Goal: Task Accomplishment & Management: Complete application form

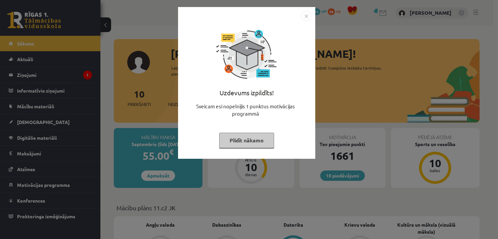
click at [266, 139] on button "Pildīt nākamo" at bounding box center [246, 140] width 55 height 15
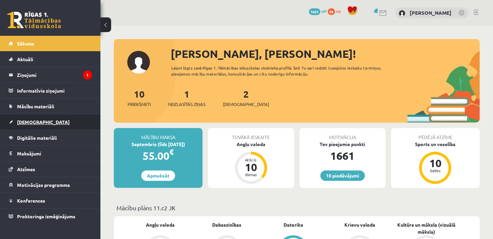
click at [23, 119] on span "[DEMOGRAPHIC_DATA]" at bounding box center [43, 122] width 53 height 6
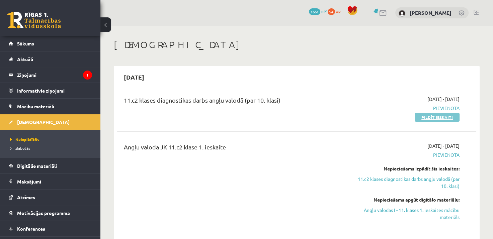
click at [437, 116] on link "Pildīt ieskaiti" at bounding box center [437, 117] width 45 height 9
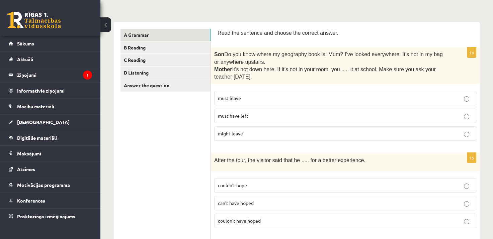
scroll to position [96, 0]
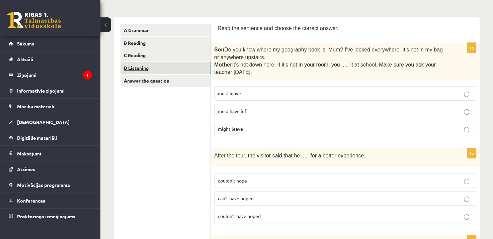
click at [141, 69] on link "D Listening" at bounding box center [165, 68] width 90 height 12
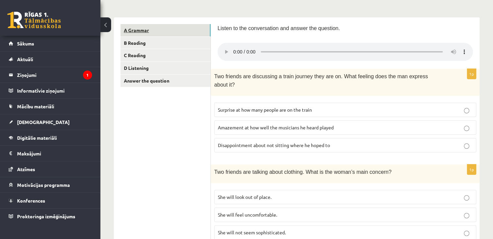
click at [145, 35] on link "A Grammar" at bounding box center [165, 30] width 90 height 12
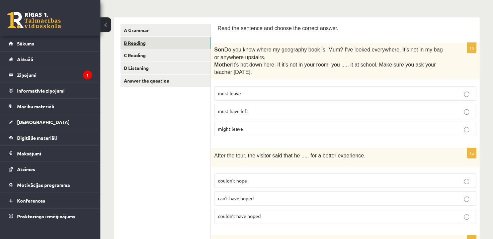
click at [137, 44] on link "B Reading" at bounding box center [165, 43] width 90 height 12
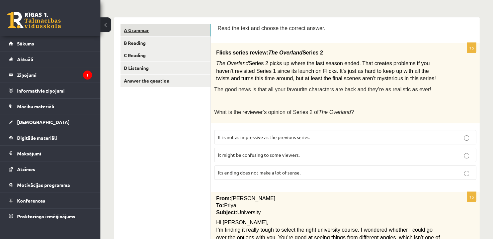
click at [142, 34] on link "A Grammar" at bounding box center [165, 30] width 90 height 12
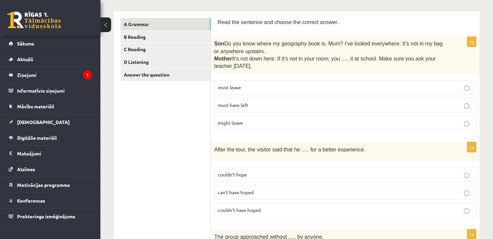
scroll to position [107, 0]
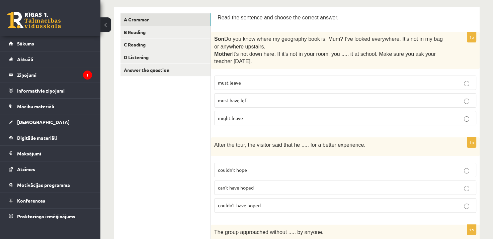
click at [302, 97] on p "must have left" at bounding box center [345, 100] width 255 height 7
click at [311, 204] on p "couldn’t have hoped" at bounding box center [345, 205] width 255 height 7
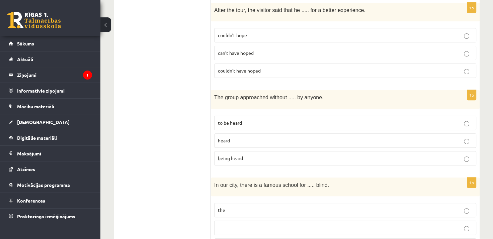
scroll to position [244, 0]
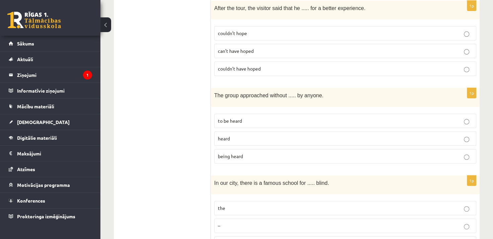
click at [252, 153] on p "being heard" at bounding box center [345, 156] width 255 height 7
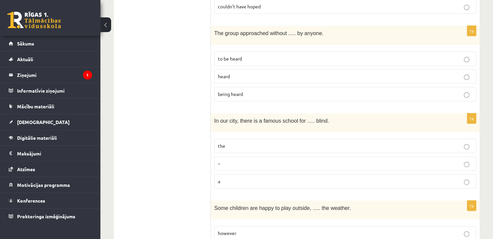
scroll to position [322, 0]
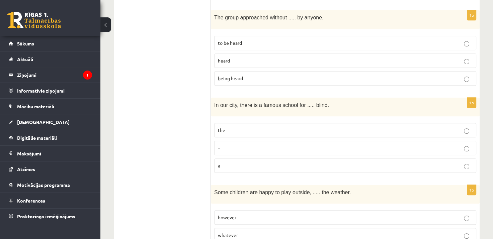
click at [236, 127] on p "the" at bounding box center [345, 130] width 255 height 7
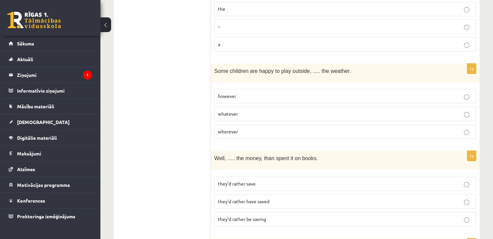
scroll to position [447, 0]
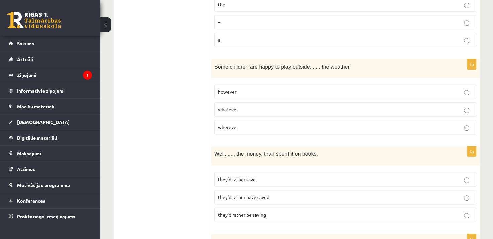
click at [226, 107] on span "whatever" at bounding box center [228, 109] width 20 height 6
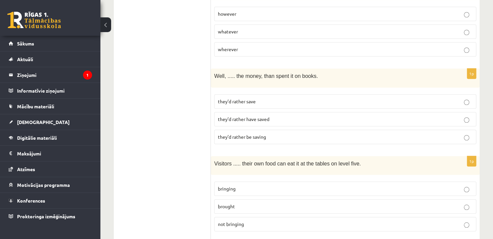
scroll to position [528, 0]
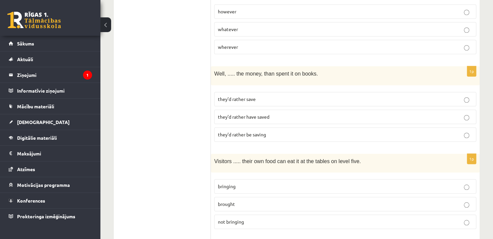
click at [272, 96] on p "they’d rather save" at bounding box center [345, 99] width 255 height 7
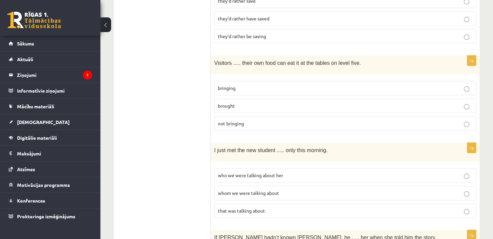
scroll to position [628, 0]
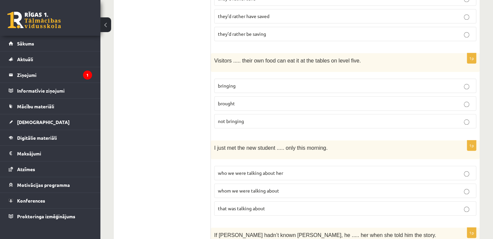
click at [294, 82] on p "bringing" at bounding box center [345, 85] width 255 height 7
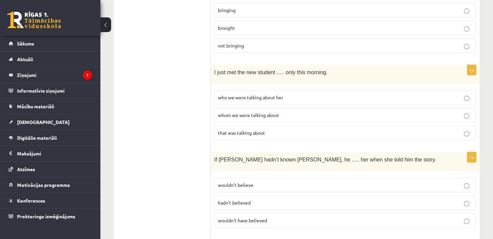
scroll to position [708, 0]
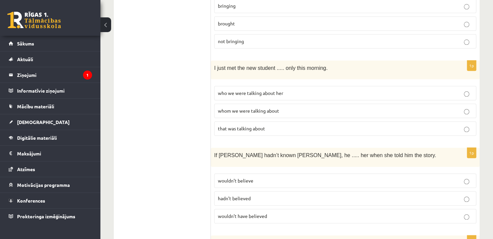
click at [271, 104] on label "whom we were talking about" at bounding box center [345, 111] width 262 height 14
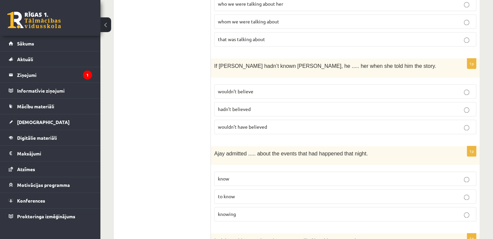
scroll to position [807, 0]
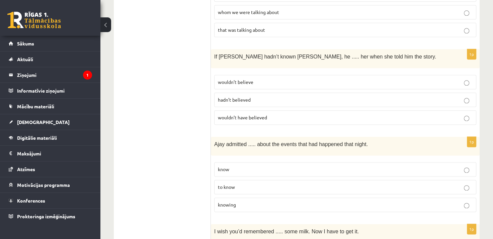
click at [237, 114] on span "wouldn’t have believed" at bounding box center [242, 117] width 49 height 6
click at [271, 201] on p "knowing" at bounding box center [345, 204] width 255 height 7
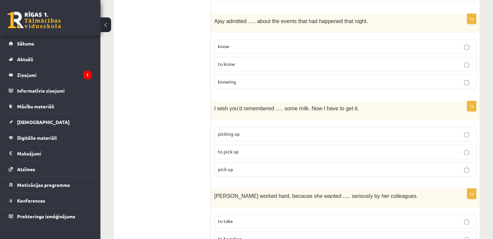
scroll to position [933, 0]
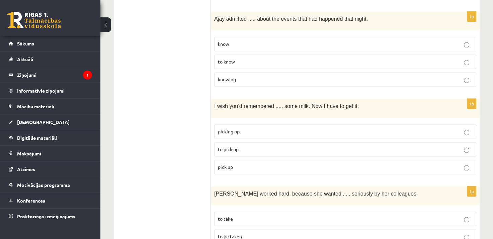
click at [237, 142] on label "to pick up" at bounding box center [345, 149] width 262 height 14
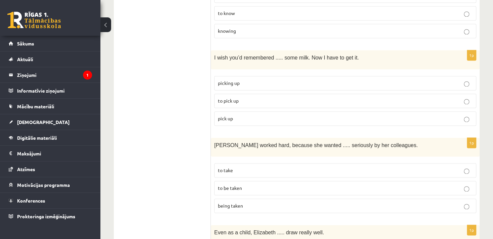
scroll to position [986, 0]
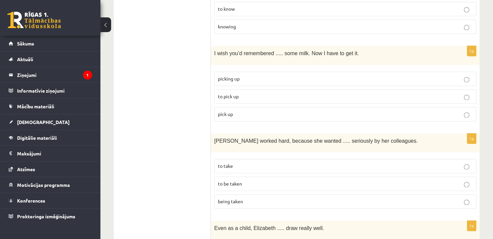
click at [266, 180] on p "to be taken" at bounding box center [345, 183] width 255 height 7
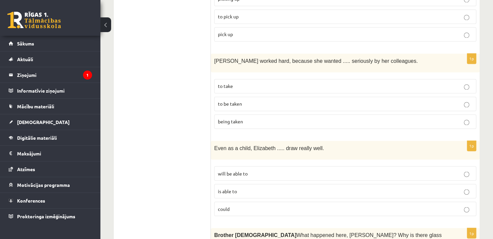
scroll to position [1082, 0]
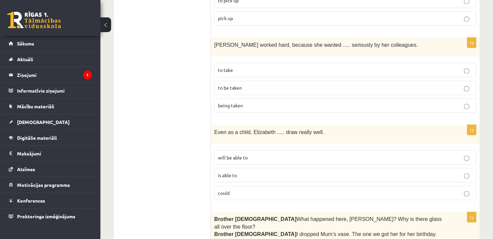
click at [297, 186] on label "could" at bounding box center [345, 193] width 262 height 14
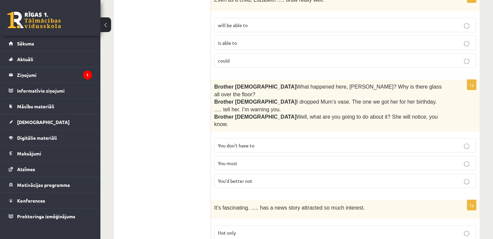
scroll to position [1210, 0]
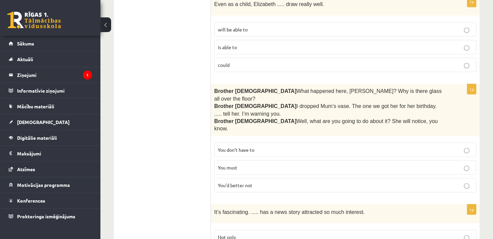
click at [440, 182] on p "You’d better not" at bounding box center [345, 185] width 255 height 7
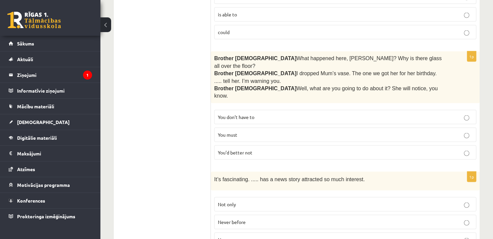
scroll to position [1260, 0]
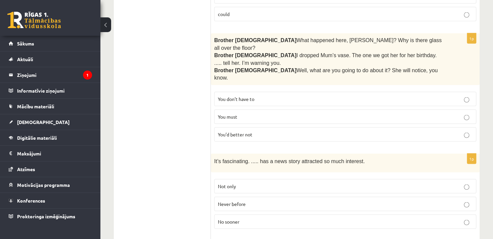
click at [370, 201] on p "Never before" at bounding box center [345, 204] width 255 height 7
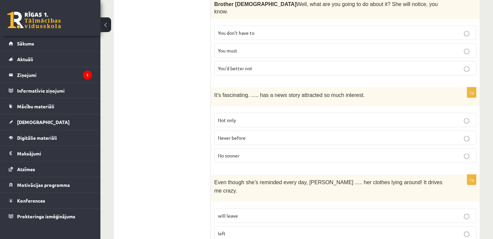
scroll to position [1340, 0]
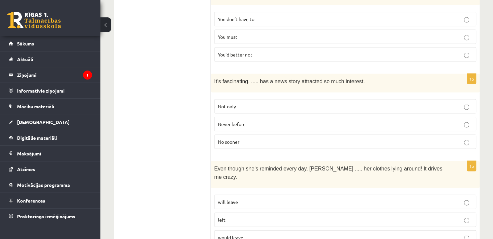
click at [364, 213] on label "left" at bounding box center [345, 220] width 262 height 14
click at [372, 199] on p "will leave" at bounding box center [345, 202] width 255 height 7
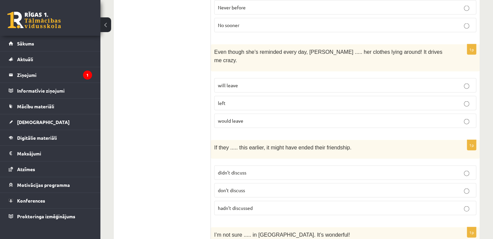
scroll to position [1459, 0]
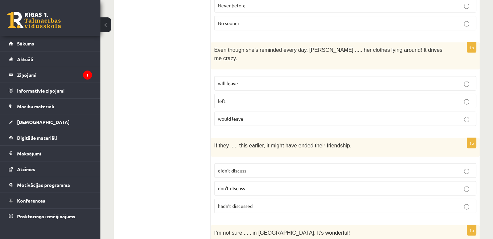
click at [365, 199] on label "hadn’t discussed" at bounding box center [345, 206] width 262 height 14
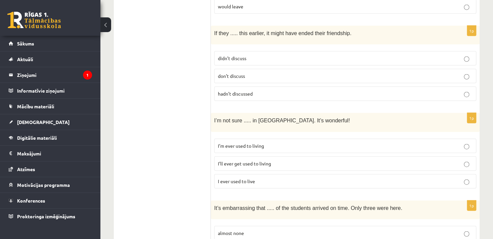
scroll to position [1574, 0]
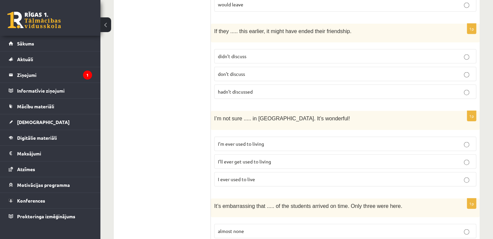
click at [243, 155] on label "I’ll ever get used to living" at bounding box center [345, 162] width 262 height 14
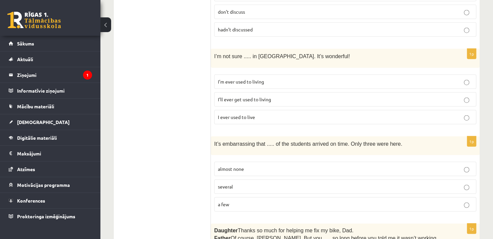
scroll to position [1638, 0]
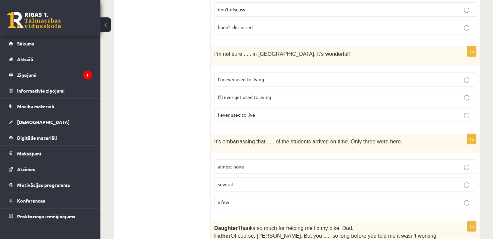
click at [338, 181] on p "several" at bounding box center [345, 184] width 255 height 7
click at [344, 163] on p "almost none" at bounding box center [345, 166] width 255 height 7
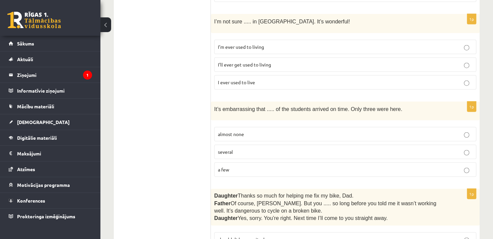
scroll to position [1690, 0]
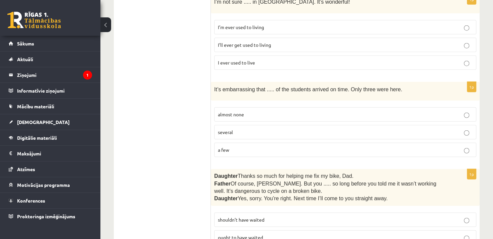
click at [285, 217] on p "shouldn’t have waited" at bounding box center [345, 220] width 255 height 7
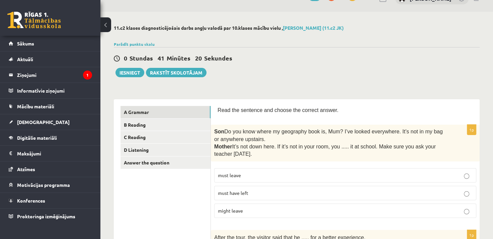
scroll to position [0, 0]
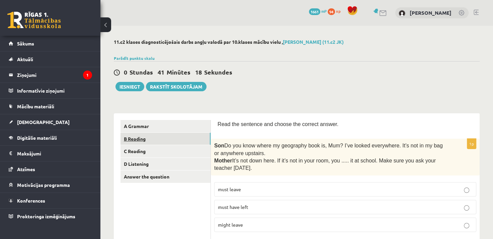
click at [138, 137] on link "B Reading" at bounding box center [165, 139] width 90 height 12
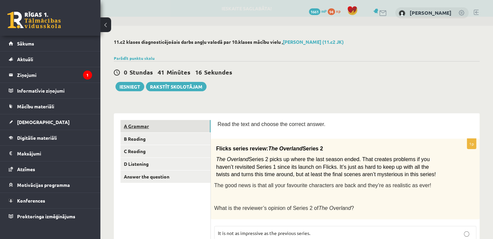
click at [136, 128] on link "A Grammar" at bounding box center [165, 126] width 90 height 12
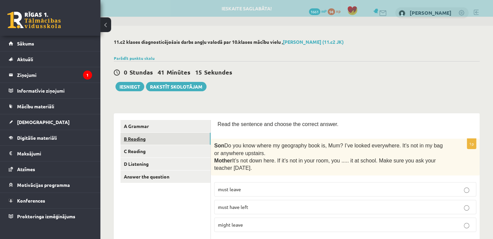
click at [131, 136] on link "B Reading" at bounding box center [165, 139] width 90 height 12
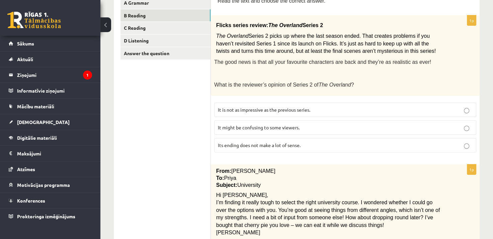
scroll to position [122, 0]
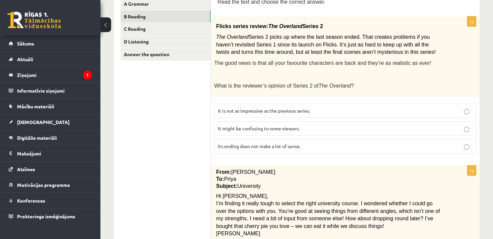
click at [452, 127] on p "It might be confusing to some viewers." at bounding box center [345, 128] width 255 height 7
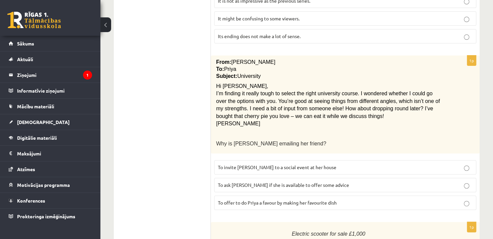
scroll to position [241, 0]
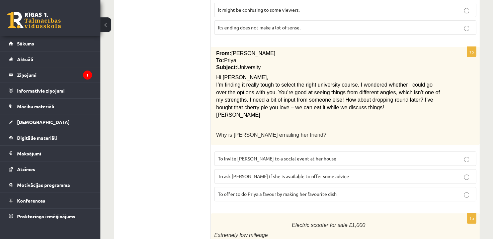
click at [305, 173] on span "To ask Priya if she is available to offer some advice" at bounding box center [283, 176] width 131 height 6
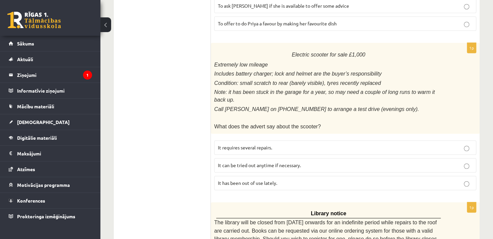
scroll to position [413, 0]
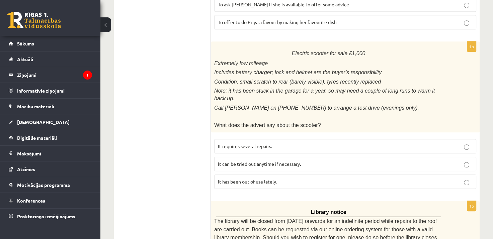
click at [459, 143] on p "It requires several repairs." at bounding box center [345, 146] width 255 height 7
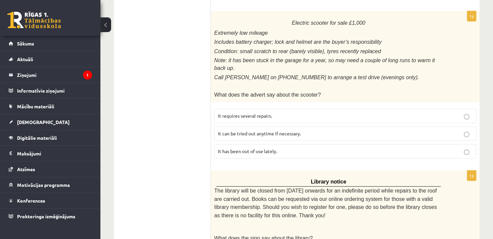
scroll to position [440, 0]
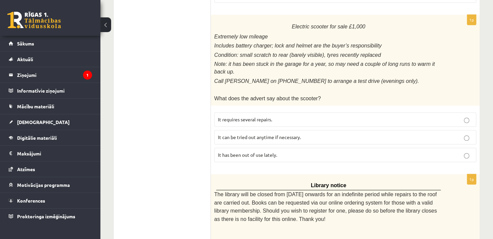
click at [324, 134] on p "It can be tried out anytime if necessary." at bounding box center [345, 137] width 255 height 7
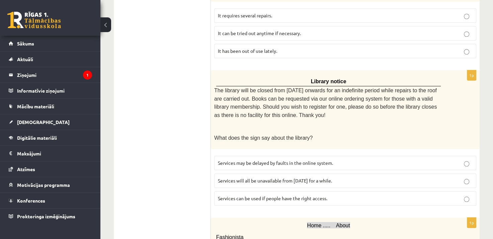
scroll to position [545, 0]
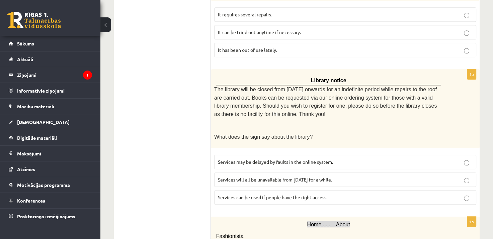
click at [344, 176] on p "Services will all be unavailable from Monday for a while." at bounding box center [345, 179] width 255 height 7
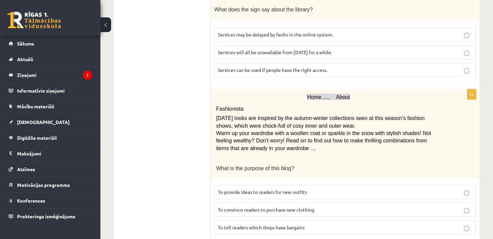
scroll to position [688, 0]
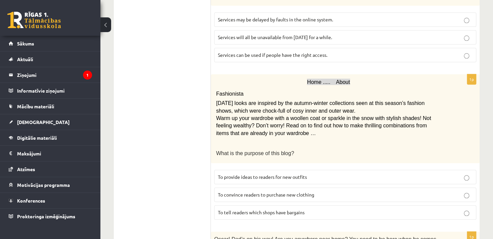
click at [459, 191] on p "To convince readers to purchase new clothing" at bounding box center [345, 194] width 255 height 7
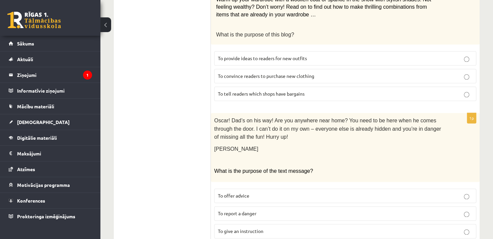
scroll to position [807, 0]
click at [355, 192] on p "To offer advice" at bounding box center [345, 195] width 255 height 7
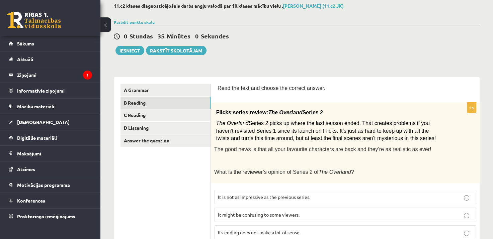
scroll to position [16, 0]
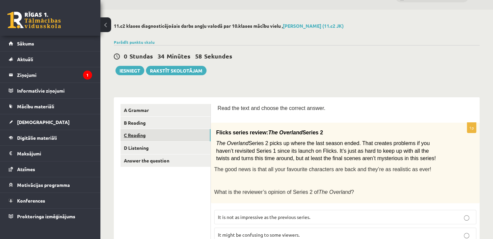
click at [137, 136] on link "C Reading" at bounding box center [165, 135] width 90 height 12
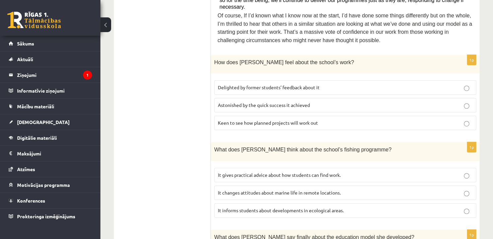
scroll to position [357, 0]
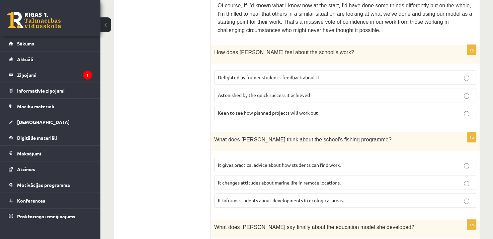
click at [351, 197] on p "It informs students about developments in ecological areas." at bounding box center [345, 200] width 255 height 7
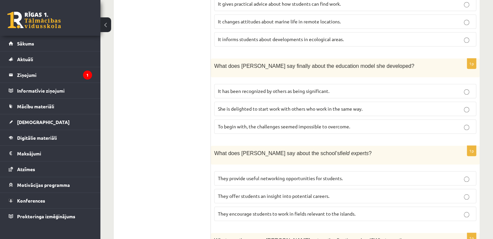
scroll to position [525, 0]
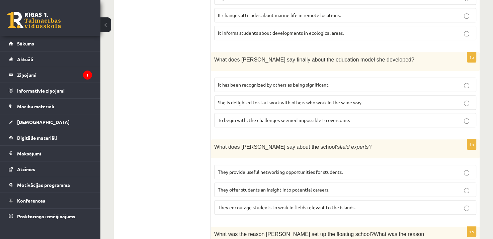
click at [387, 81] on p "It has been recognized by others as being significant." at bounding box center [345, 84] width 255 height 7
click at [365, 186] on p "They offer students an insight into potential careers." at bounding box center [345, 189] width 255 height 7
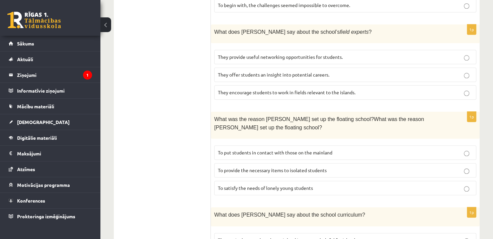
scroll to position [678, 0]
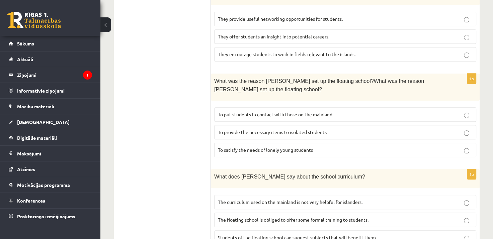
click at [414, 129] on p "To provide the necessary items to isolated students" at bounding box center [345, 132] width 255 height 7
click at [375, 199] on p "The curriculum used on the mainland is not very helpful for islanders." at bounding box center [345, 202] width 255 height 7
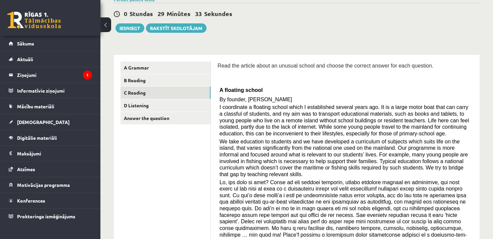
scroll to position [2, 0]
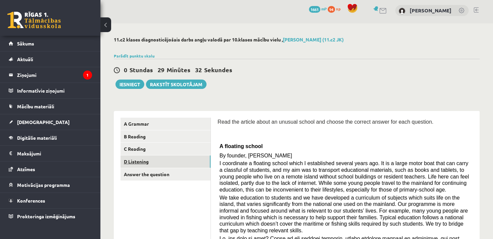
click at [131, 164] on link "D Listening" at bounding box center [165, 162] width 90 height 12
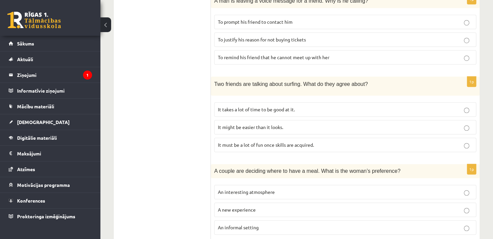
scroll to position [450, 0]
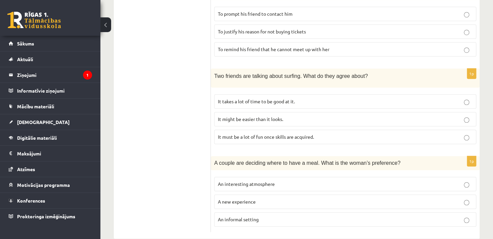
click at [421, 98] on p "It takes a lot of time to be good at it." at bounding box center [345, 101] width 255 height 7
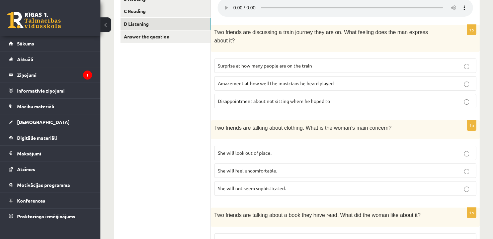
scroll to position [145, 0]
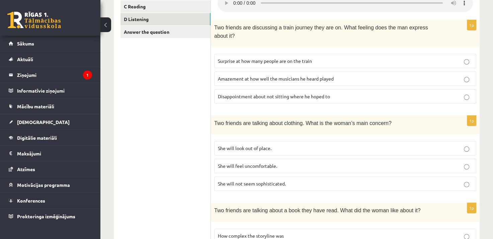
click at [353, 145] on p "She will look out of place." at bounding box center [345, 148] width 255 height 7
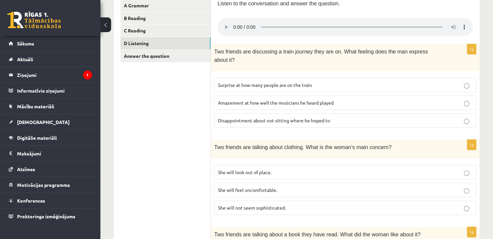
scroll to position [122, 0]
click at [335, 81] on p "Surprise at how many people are on the train" at bounding box center [345, 84] width 255 height 7
click at [393, 98] on p "Amazement at how well the musicians he heard played" at bounding box center [345, 101] width 255 height 7
click at [377, 81] on p "Surprise at how many people are on the train" at bounding box center [345, 84] width 255 height 7
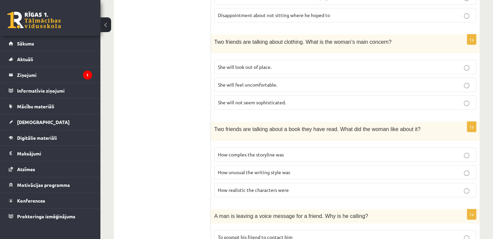
scroll to position [450, 0]
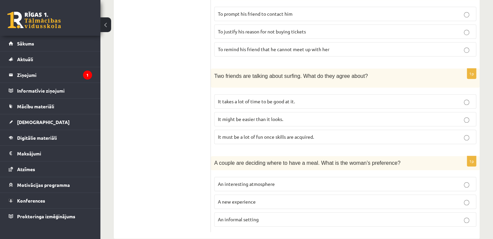
click at [229, 213] on label "An informal setting" at bounding box center [345, 220] width 262 height 14
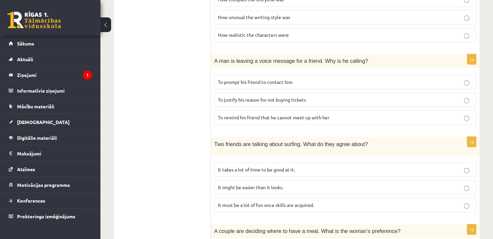
scroll to position [381, 0]
click at [259, 79] on p "To prompt his friend to contact him" at bounding box center [345, 82] width 255 height 7
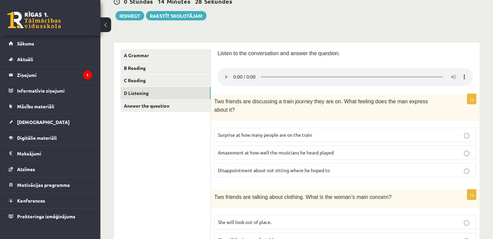
scroll to position [58, 0]
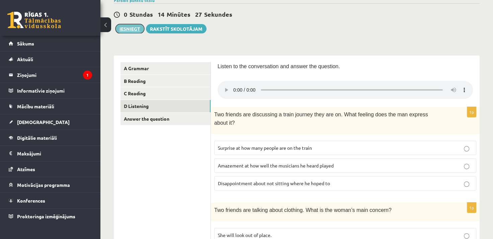
click at [131, 29] on button "Iesniegt" at bounding box center [129, 28] width 29 height 9
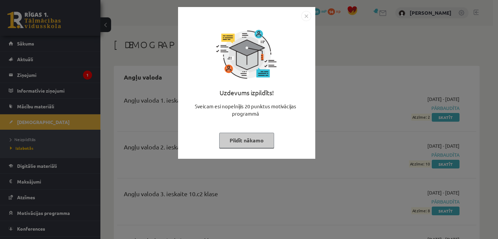
click at [307, 17] on img "Close" at bounding box center [306, 16] width 10 height 10
